Goal: Information Seeking & Learning: Learn about a topic

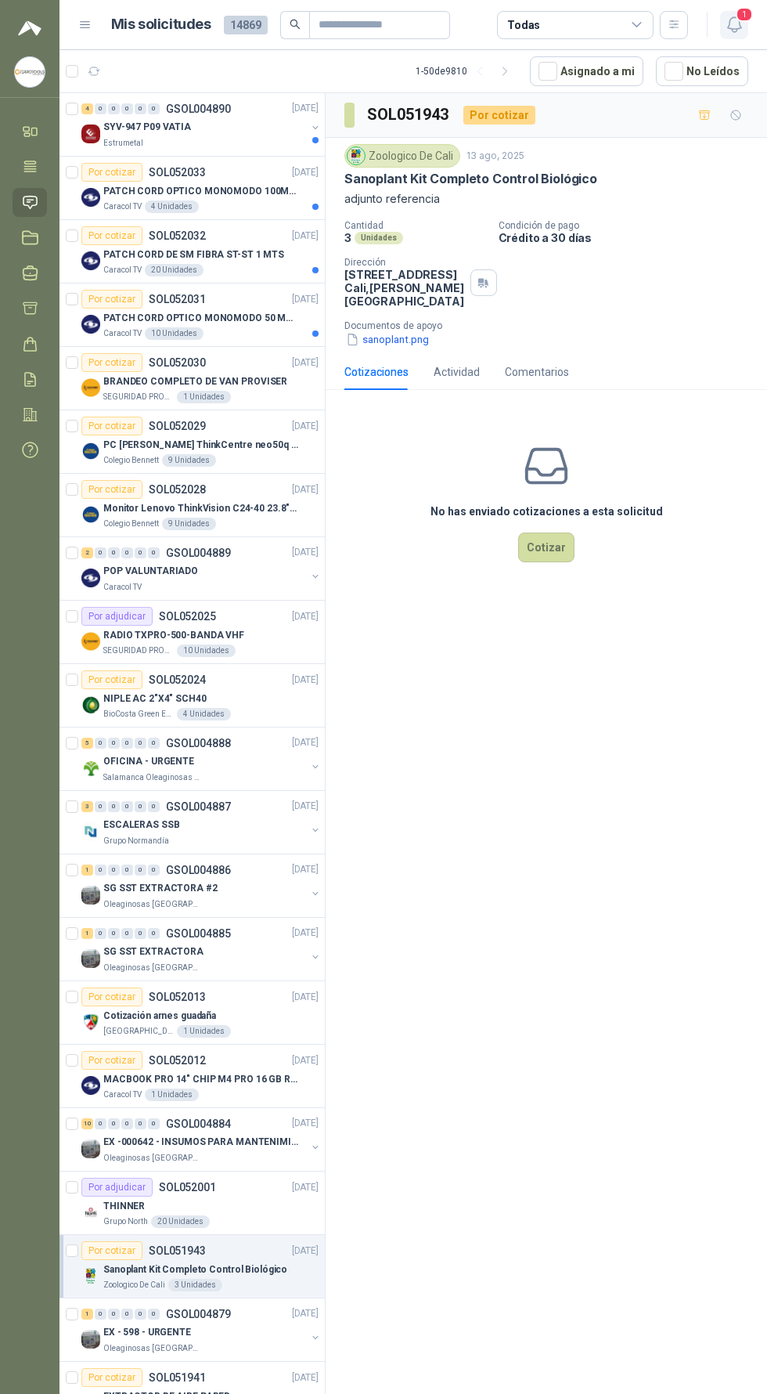
click at [736, 30] on icon "button" at bounding box center [733, 24] width 13 height 15
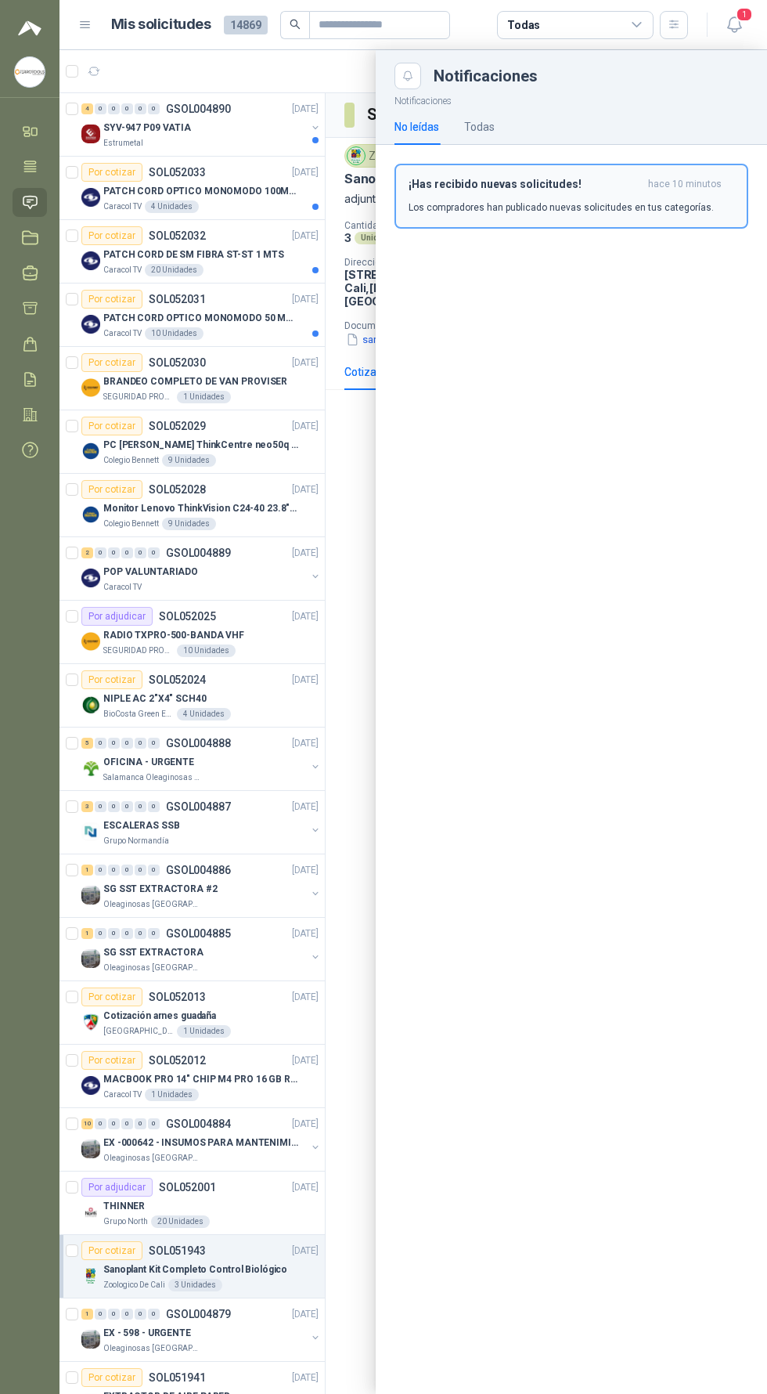
click at [639, 212] on p "Los compradores han publicado nuevas solicitudes en tus categorías." at bounding box center [561, 207] width 305 height 14
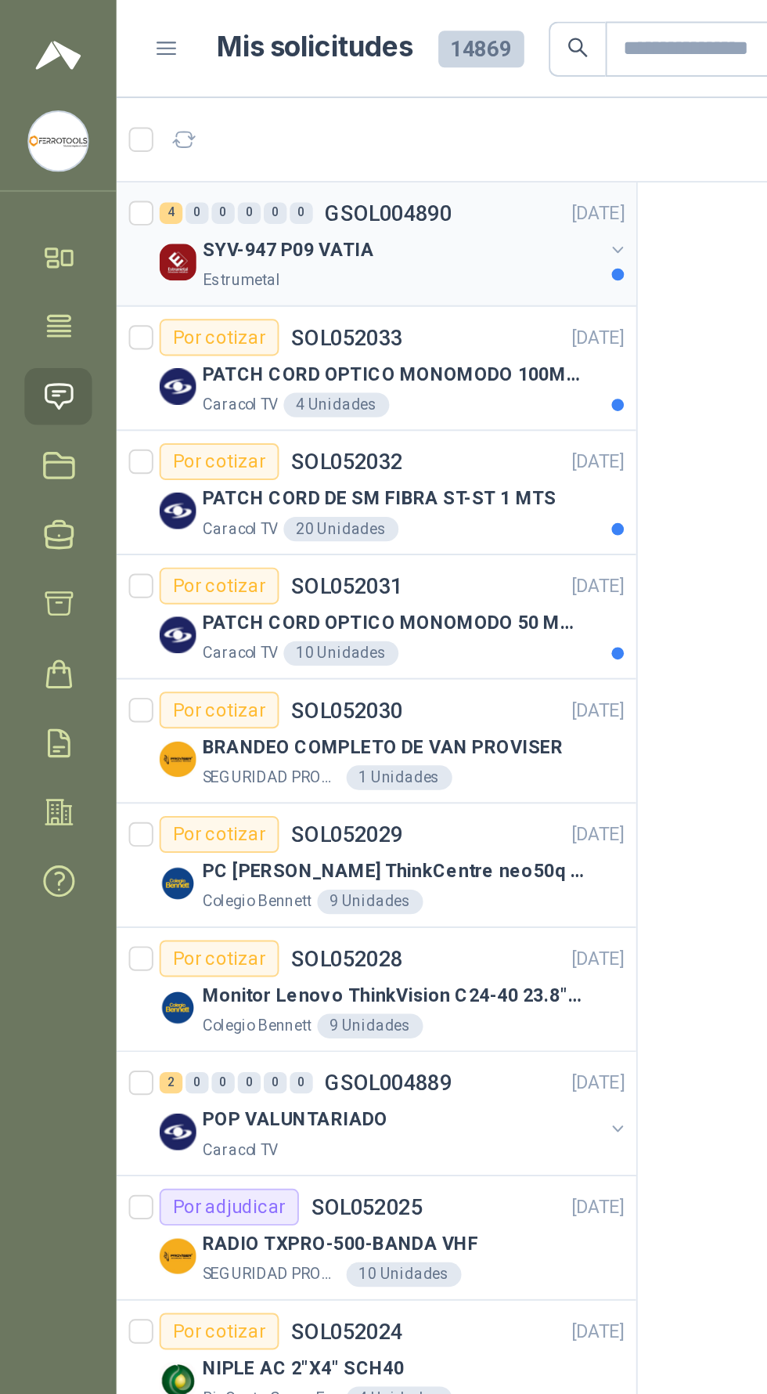
click at [237, 127] on div "SYV-947 P09 VATIA" at bounding box center [204, 127] width 203 height 19
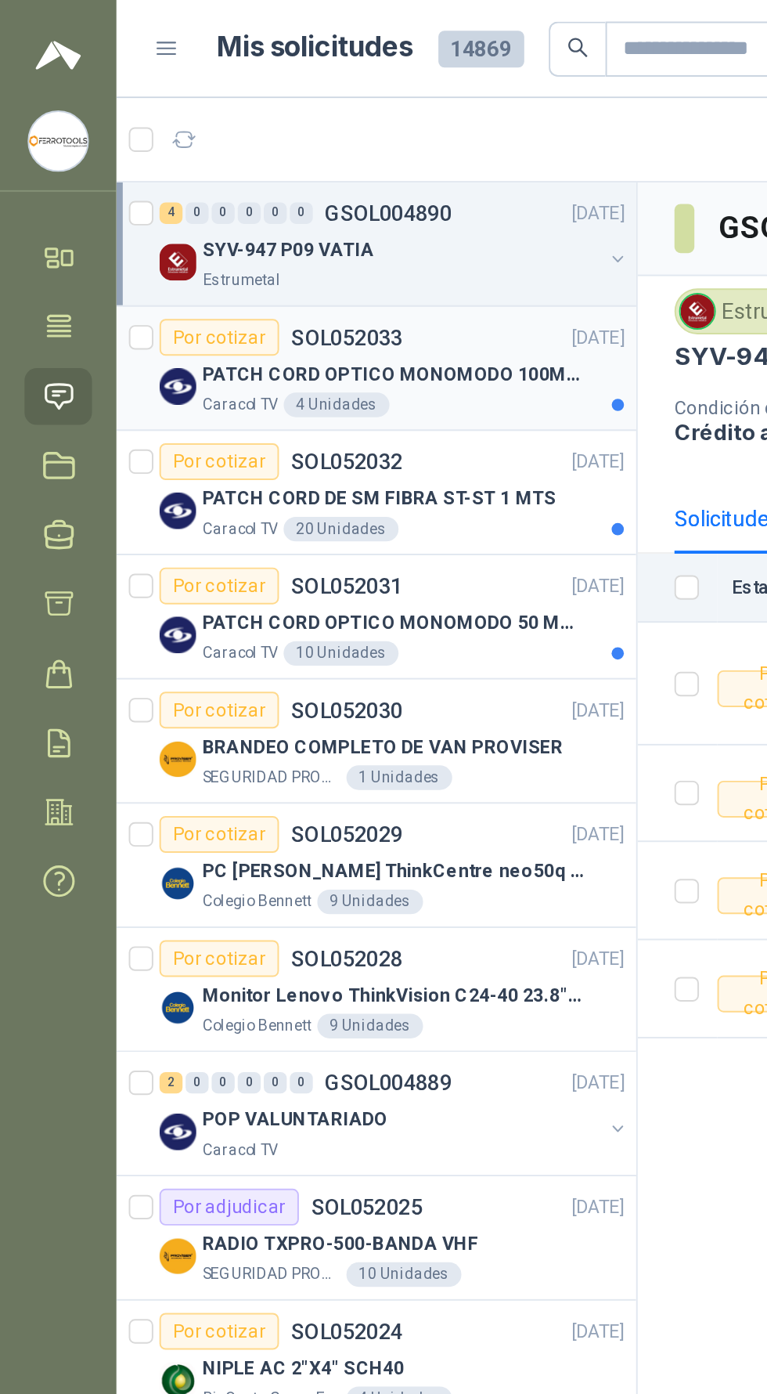
click at [277, 191] on p "PATCH CORD OPTICO MONOMODO 100MTS" at bounding box center [200, 191] width 195 height 15
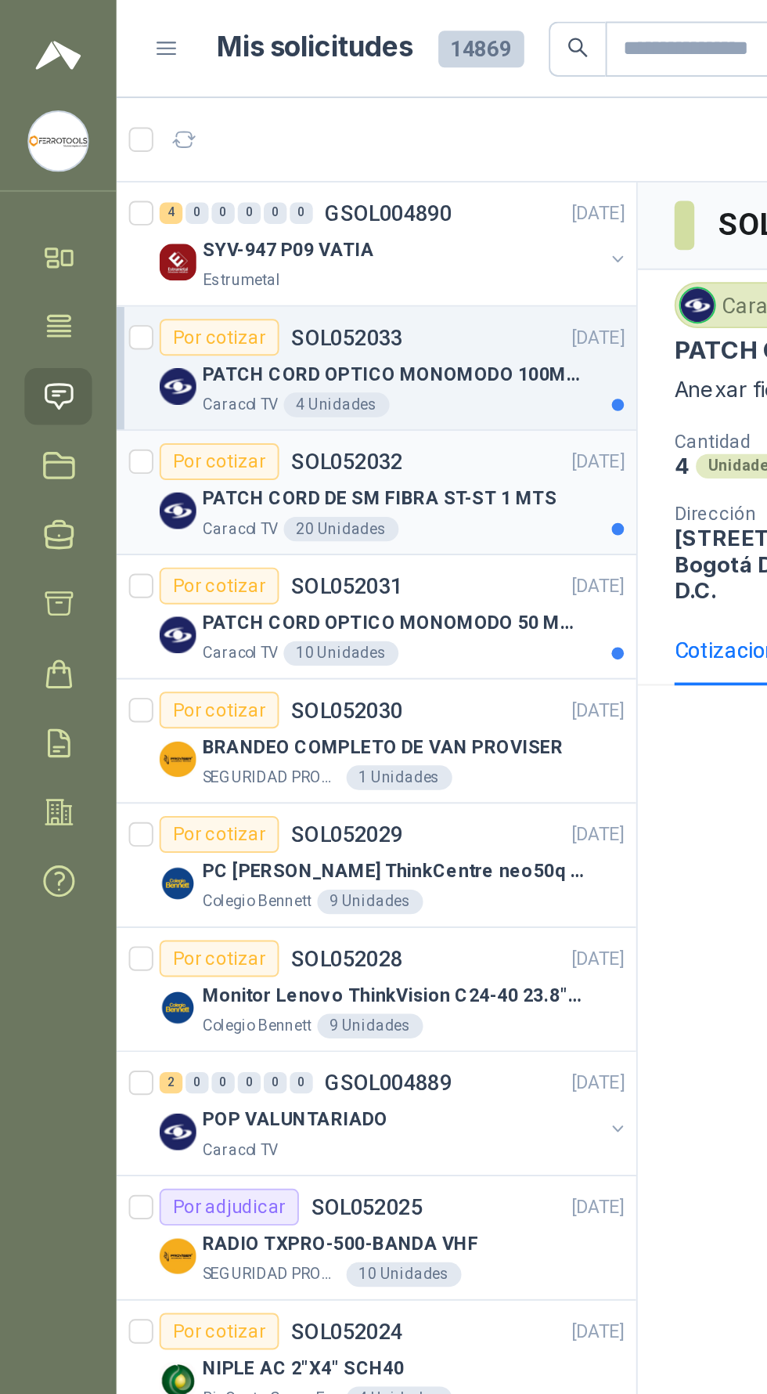
click at [259, 251] on p "PATCH CORD DE SM FIBRA ST-ST 1 MTS" at bounding box center [193, 254] width 181 height 15
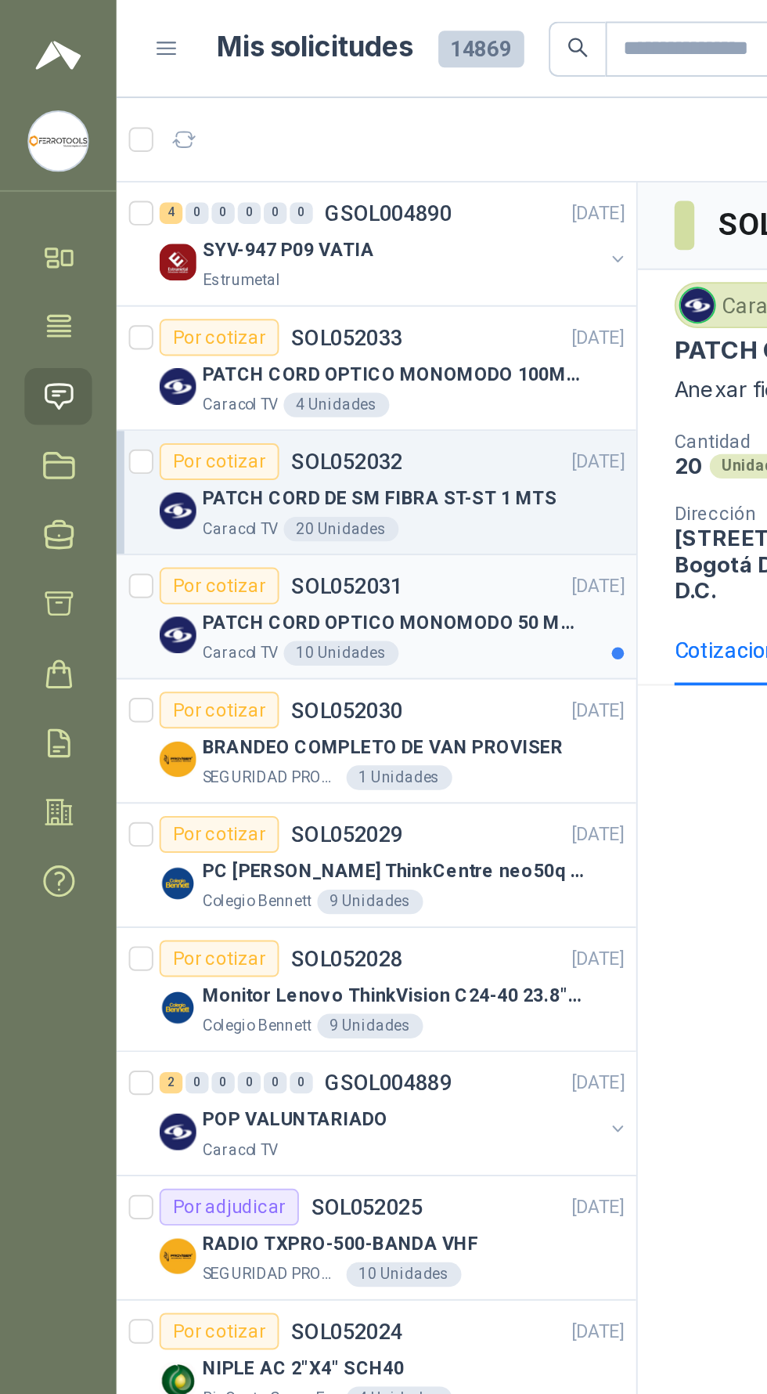
click at [246, 314] on p "PATCH CORD OPTICO MONOMODO 50 MTS" at bounding box center [200, 318] width 195 height 15
